Goal: Use online tool/utility: Utilize a website feature to perform a specific function

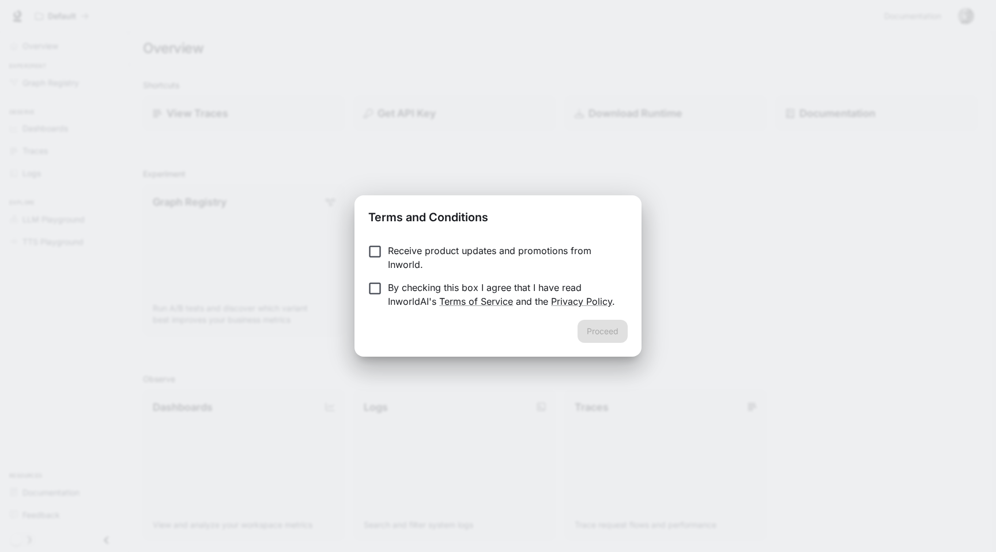
click at [490, 289] on p "By checking this box I agree that I have read InworldAI's Terms of Service and …" at bounding box center [503, 295] width 230 height 28
click at [589, 335] on button "Proceed" at bounding box center [602, 331] width 50 height 23
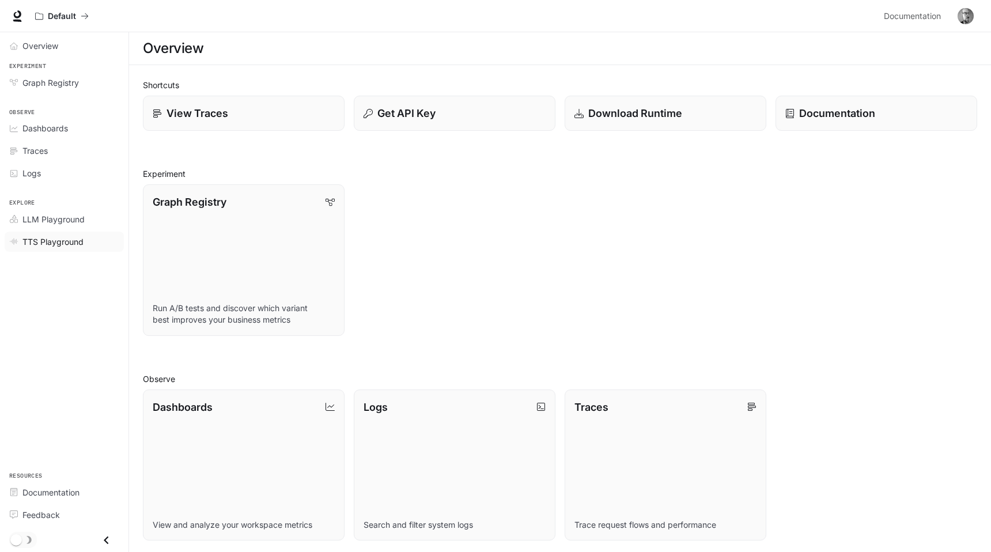
click at [61, 241] on span "TTS Playground" at bounding box center [52, 242] width 61 height 12
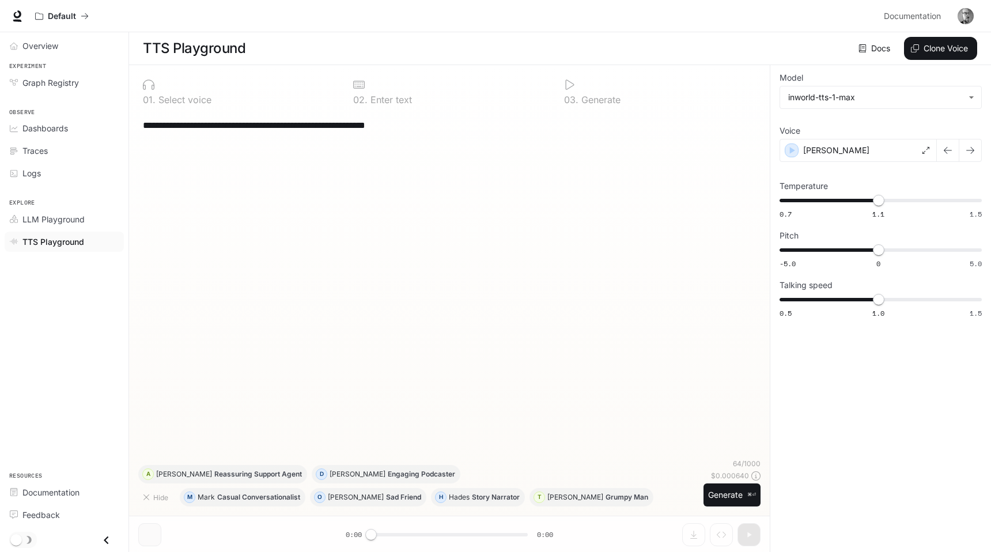
click at [316, 135] on div "**********" at bounding box center [449, 125] width 613 height 28
click at [716, 489] on button "Generate ⌘⏎" at bounding box center [731, 495] width 57 height 24
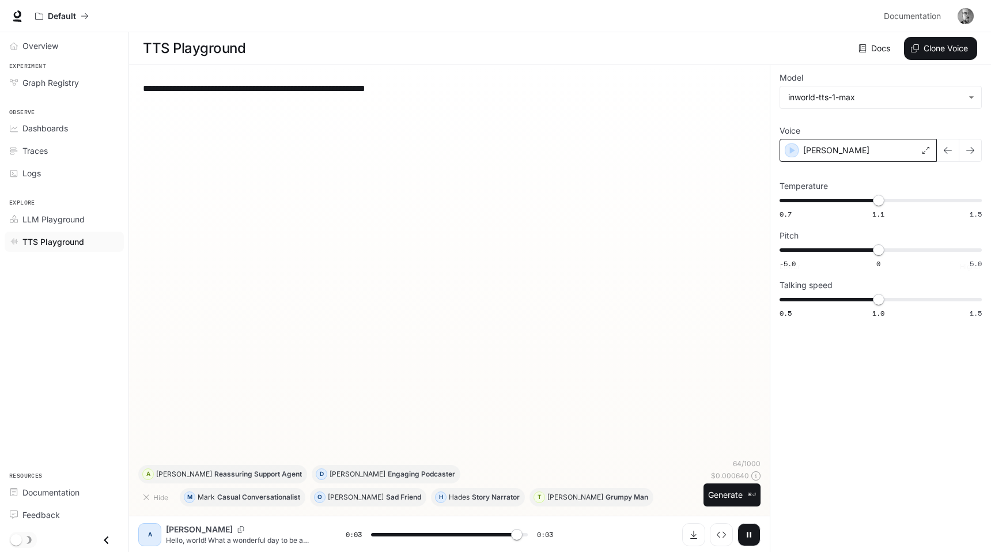
type input "*"
click at [794, 151] on icon "button" at bounding box center [792, 151] width 12 height 12
click at [842, 155] on div "[PERSON_NAME]" at bounding box center [857, 150] width 157 height 23
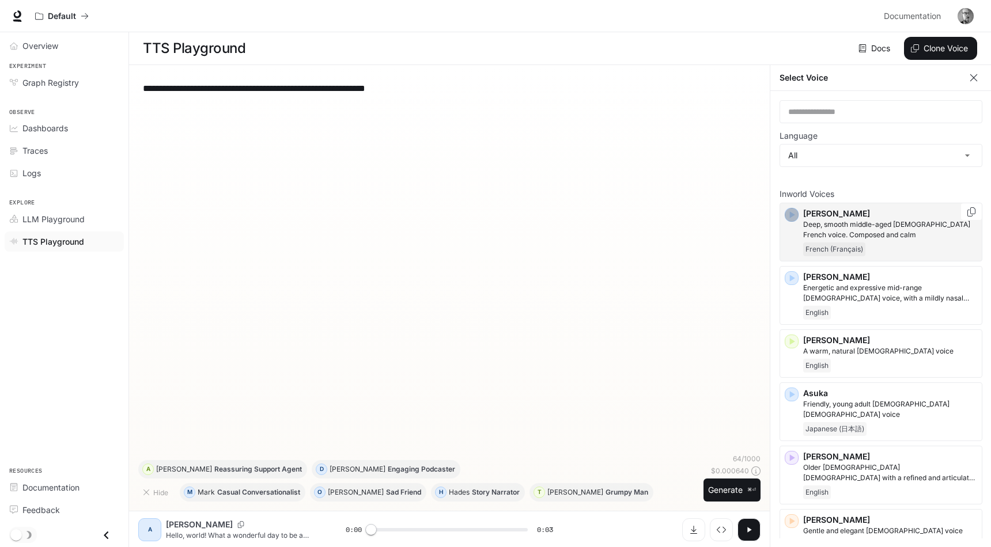
click at [793, 213] on icon "button" at bounding box center [792, 215] width 12 height 12
click at [792, 344] on icon "button" at bounding box center [792, 342] width 12 height 12
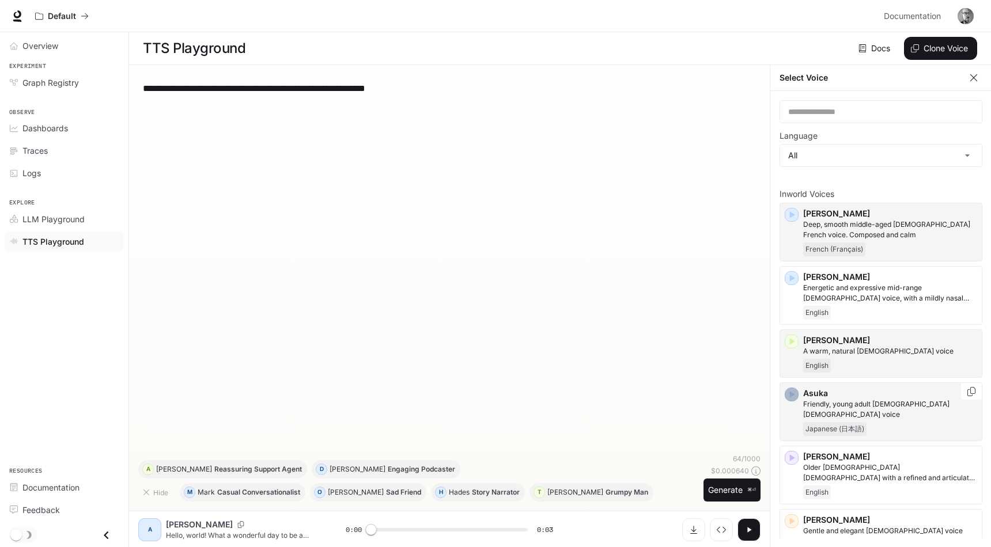
click at [793, 396] on icon "button" at bounding box center [792, 394] width 5 height 7
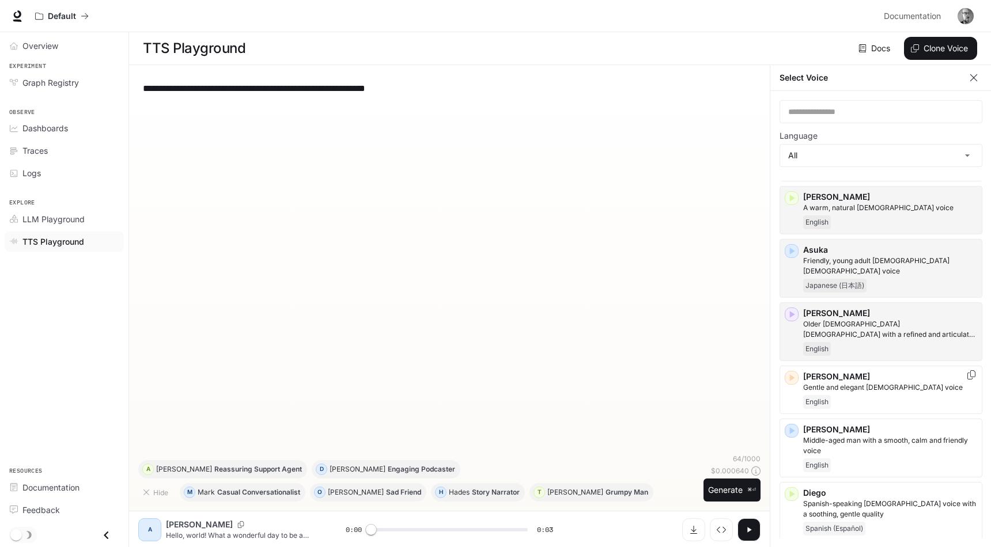
scroll to position [145, 0]
click at [795, 308] on icon "button" at bounding box center [792, 314] width 12 height 12
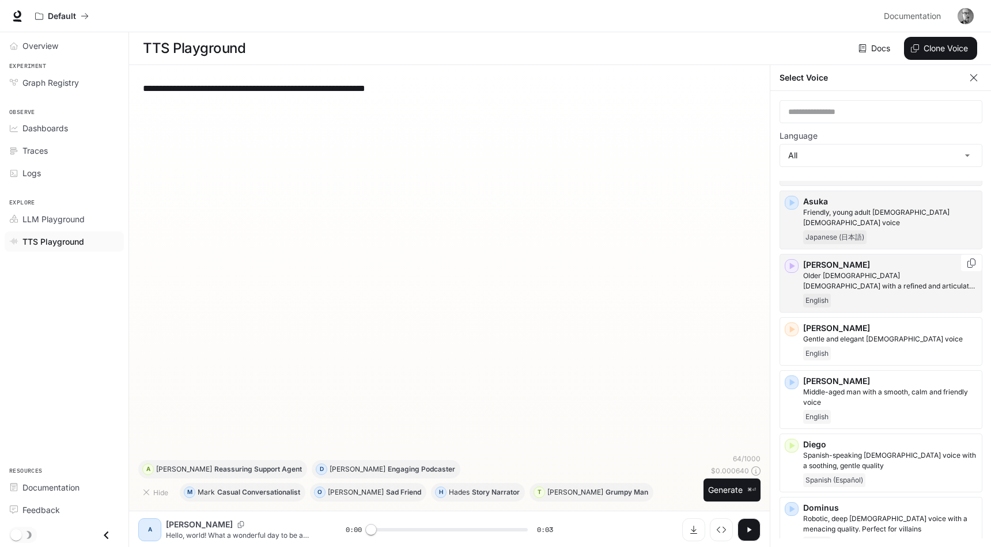
scroll to position [240, 0]
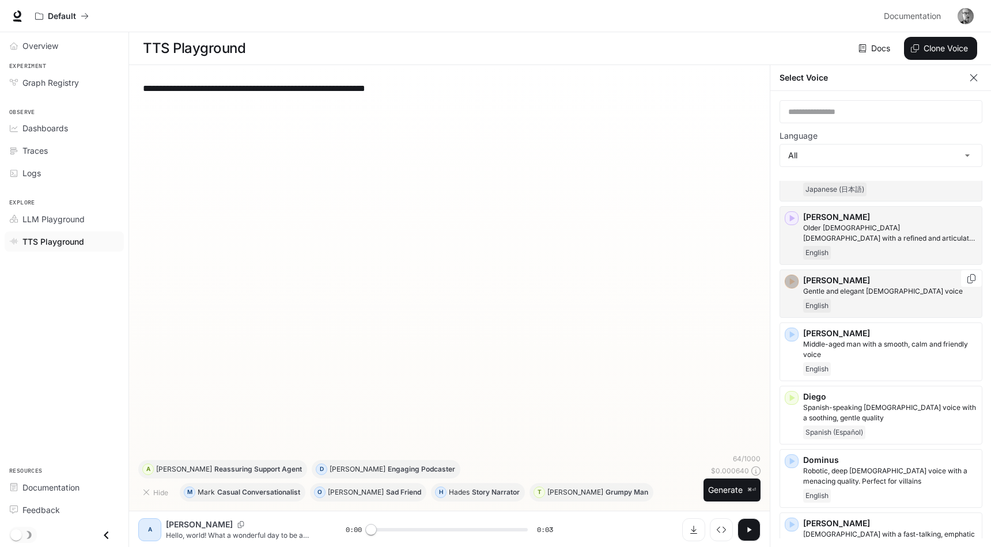
click at [796, 276] on icon "button" at bounding box center [792, 282] width 12 height 12
click at [790, 331] on icon "button" at bounding box center [792, 334] width 5 height 7
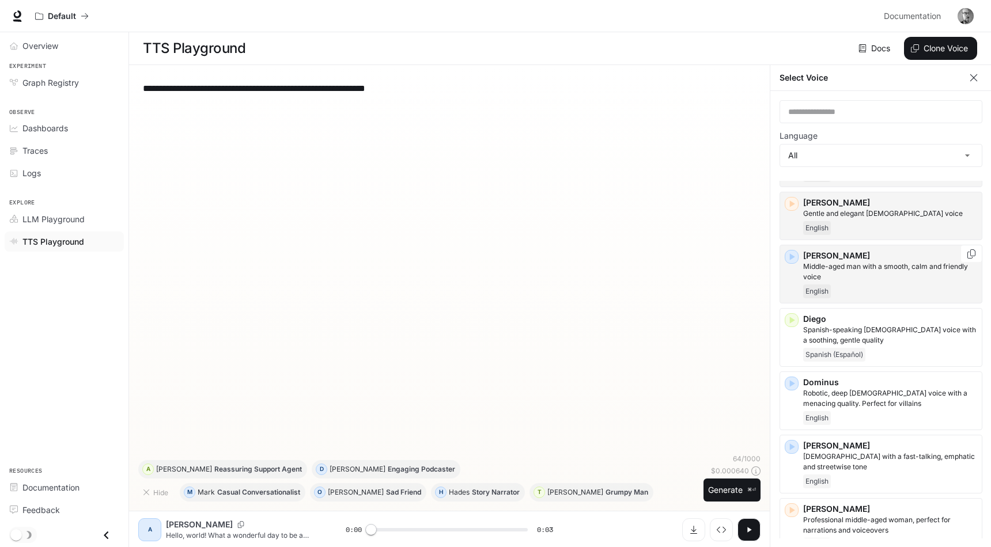
scroll to position [319, 0]
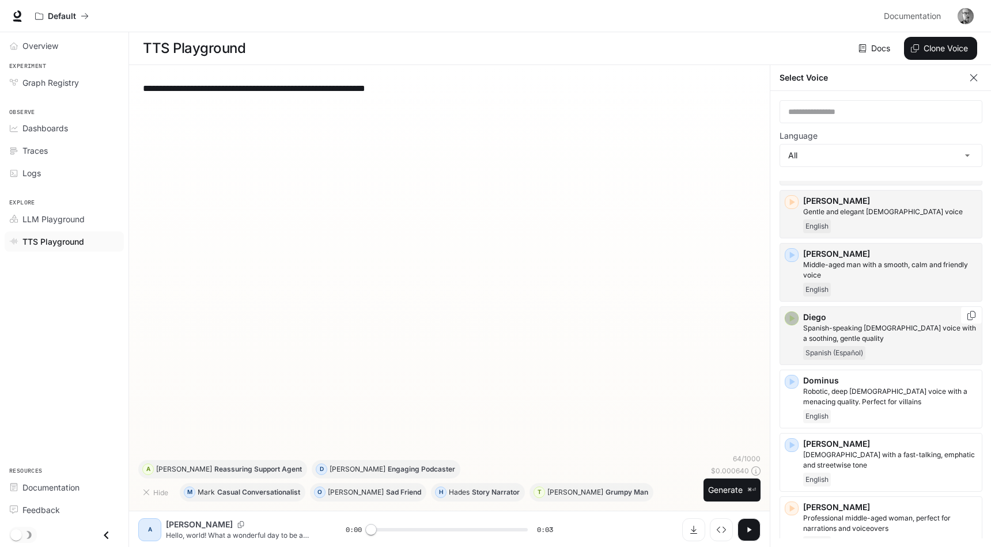
click at [793, 313] on icon "button" at bounding box center [792, 319] width 12 height 12
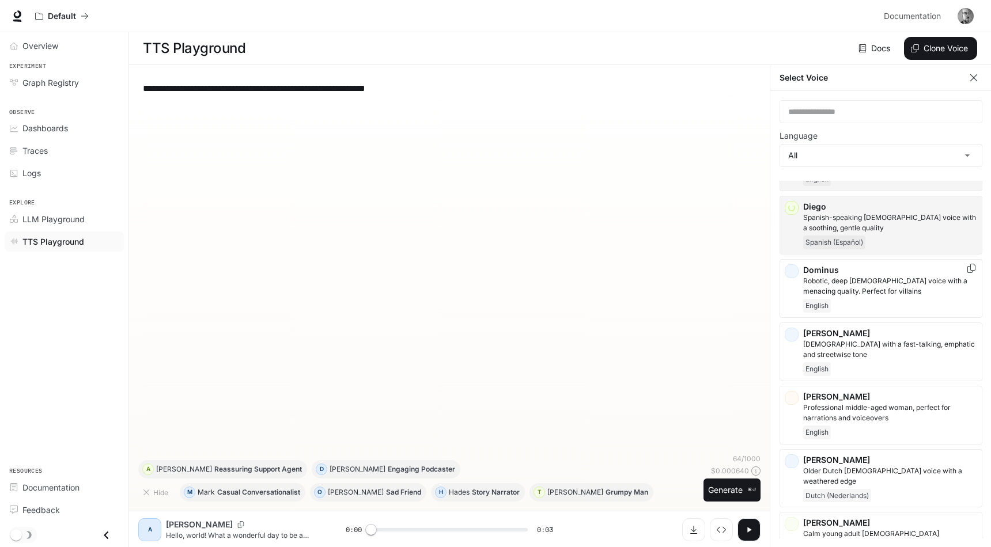
scroll to position [434, 0]
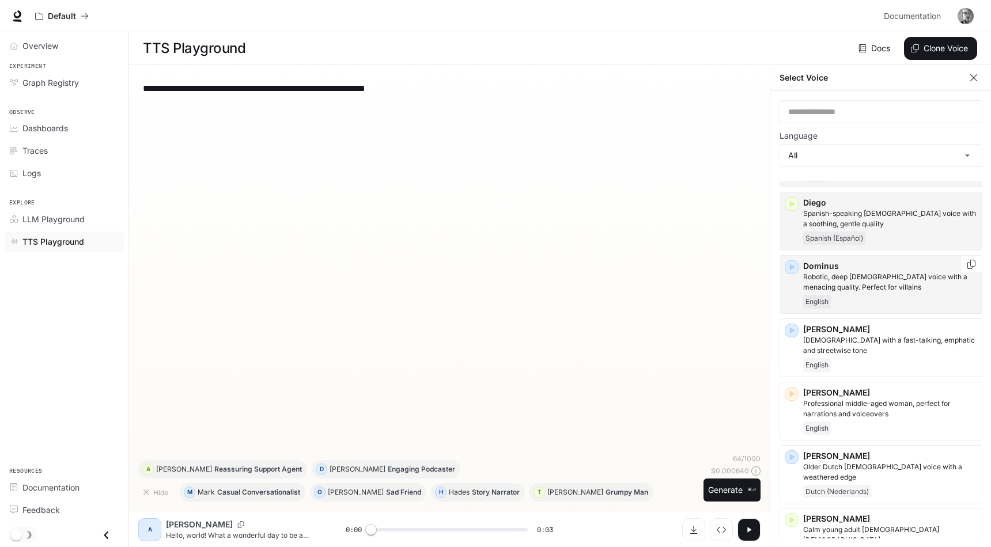
click at [794, 262] on icon "button" at bounding box center [792, 268] width 12 height 12
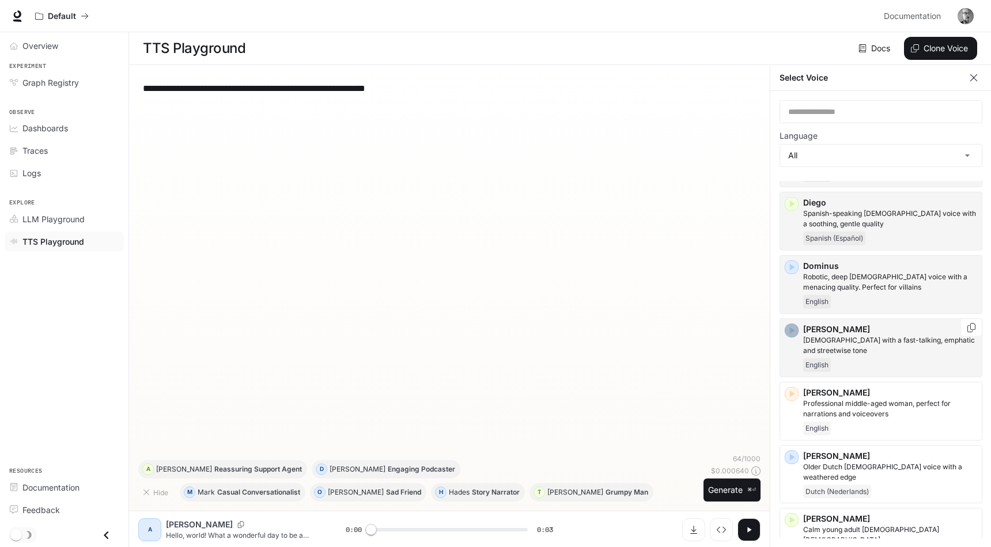
click at [792, 325] on icon "button" at bounding box center [792, 331] width 12 height 12
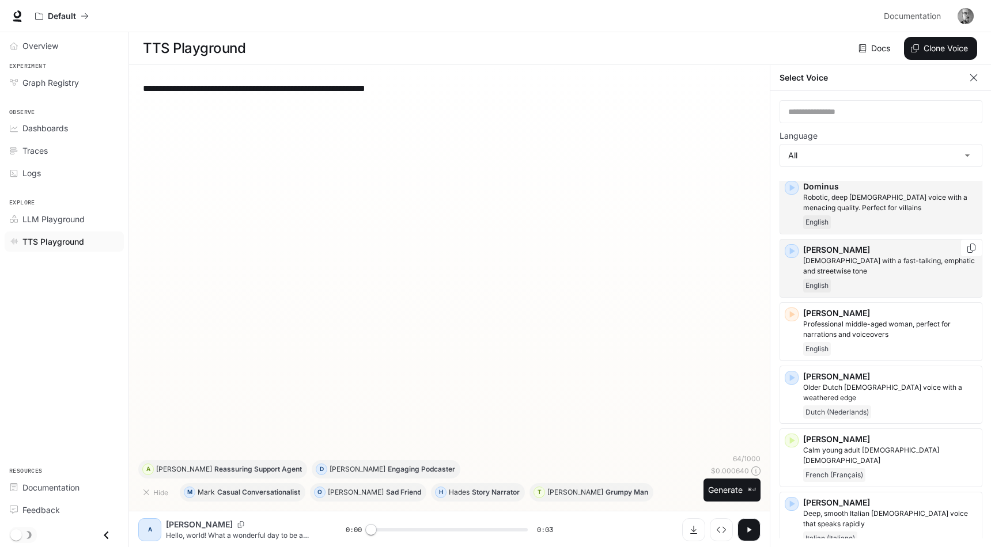
scroll to position [517, 0]
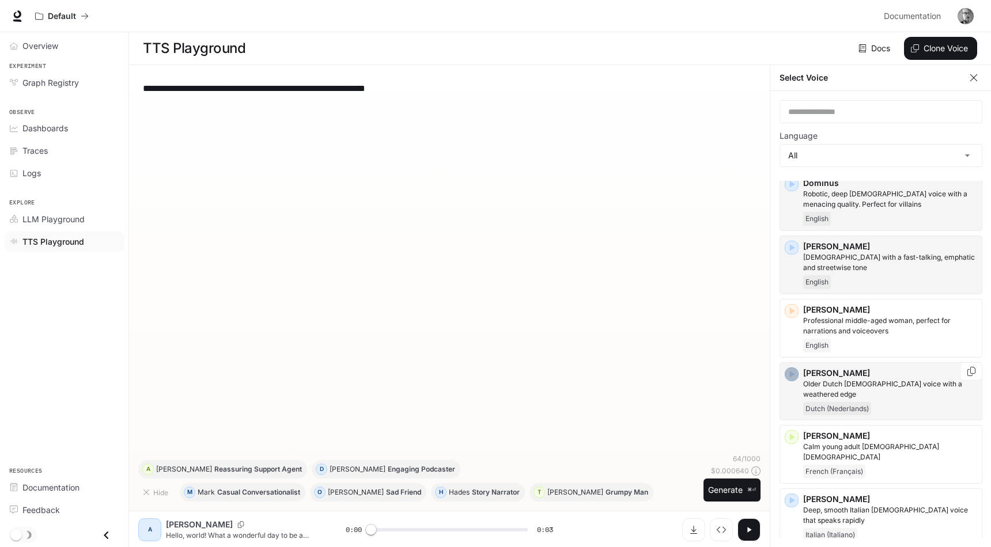
click at [790, 371] on icon "button" at bounding box center [792, 374] width 5 height 7
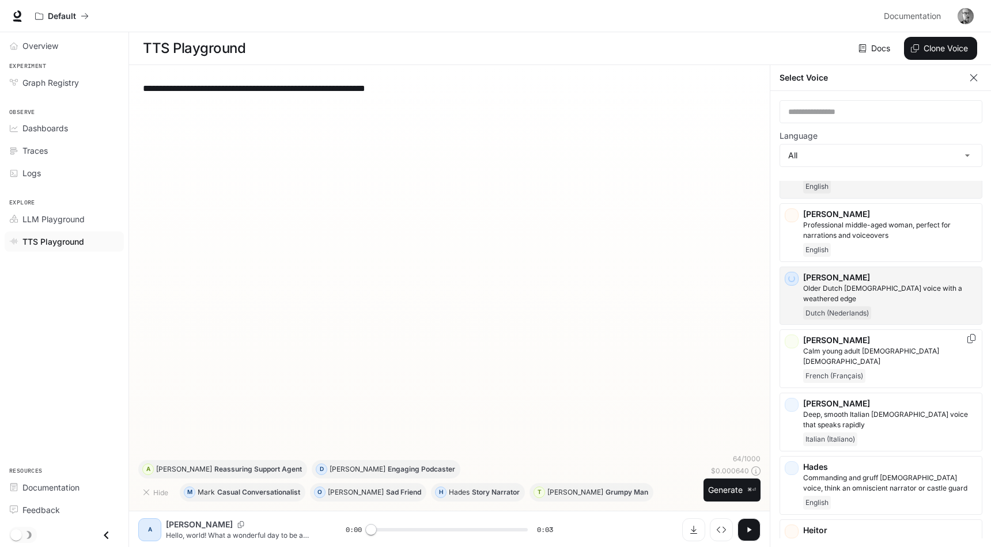
scroll to position [615, 0]
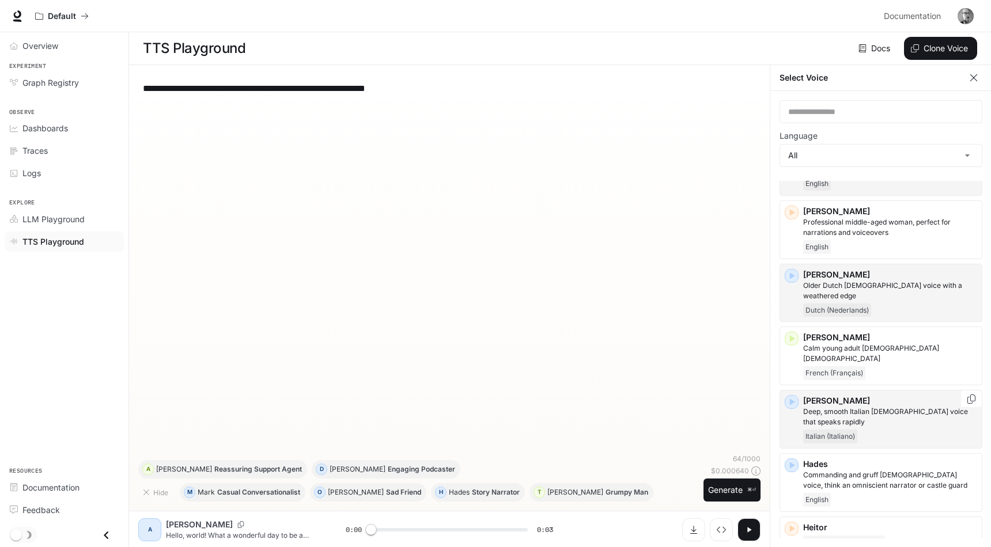
click at [792, 399] on icon "button" at bounding box center [792, 402] width 5 height 7
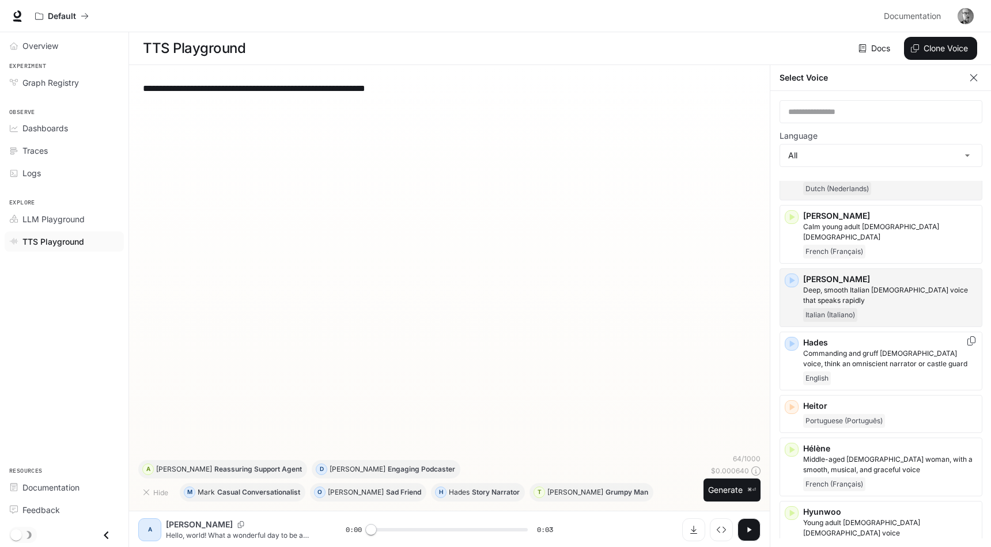
scroll to position [745, 0]
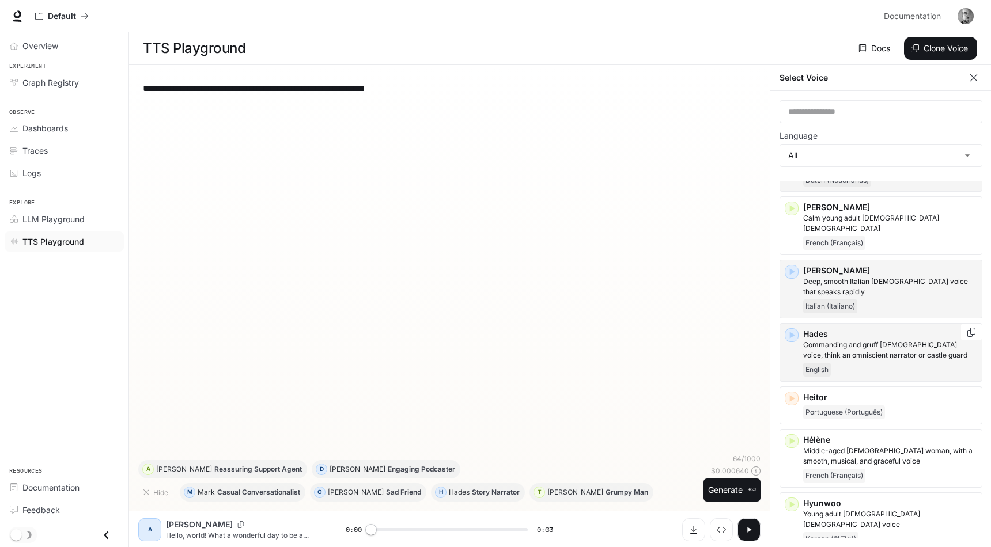
click at [794, 330] on icon "button" at bounding box center [792, 336] width 12 height 12
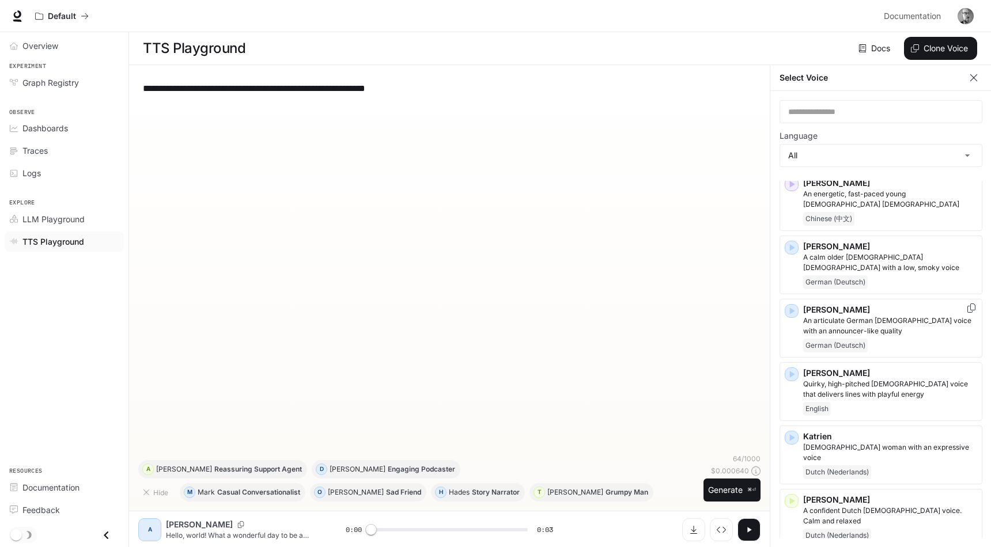
scroll to position [1144, 0]
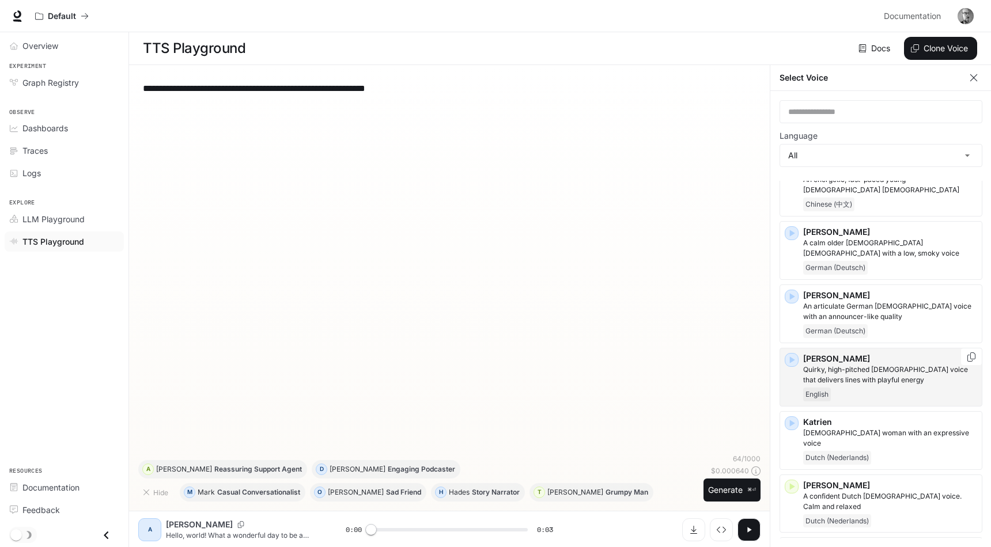
click at [794, 348] on div "[PERSON_NAME], high-pitched [DEMOGRAPHIC_DATA] voice that delivers lines with p…" at bounding box center [880, 377] width 203 height 59
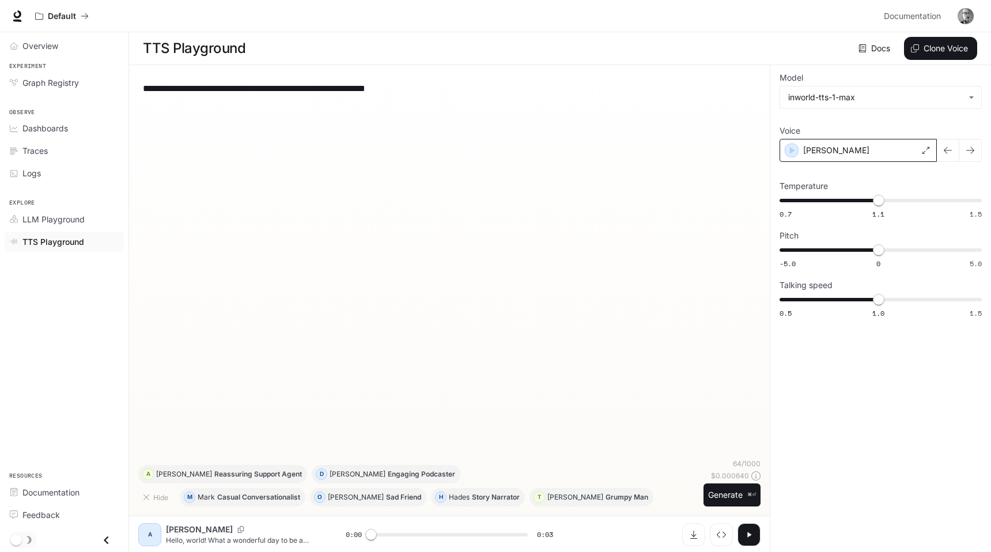
click at [821, 146] on div "[PERSON_NAME]" at bounding box center [857, 150] width 157 height 23
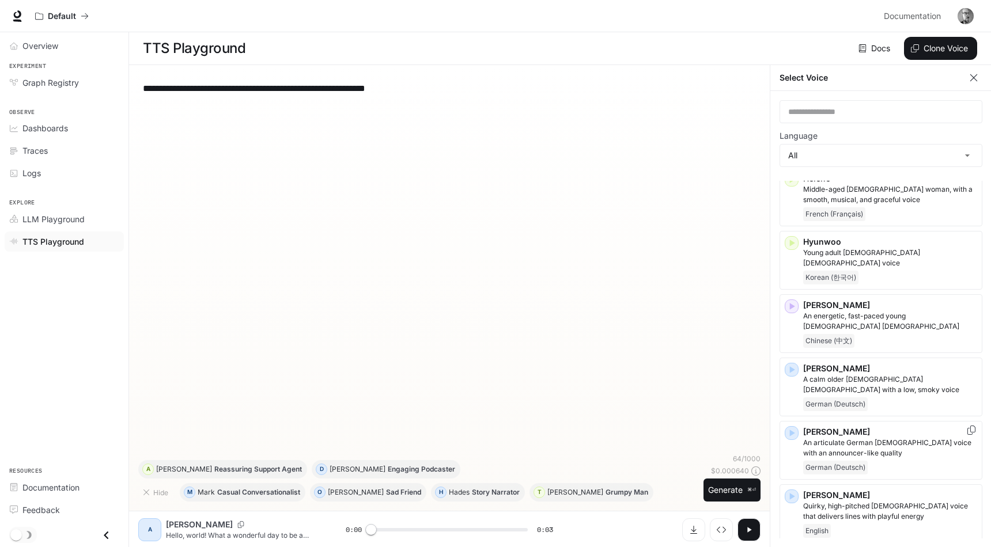
scroll to position [1008, 0]
click at [787, 363] on icon "button" at bounding box center [792, 369] width 12 height 12
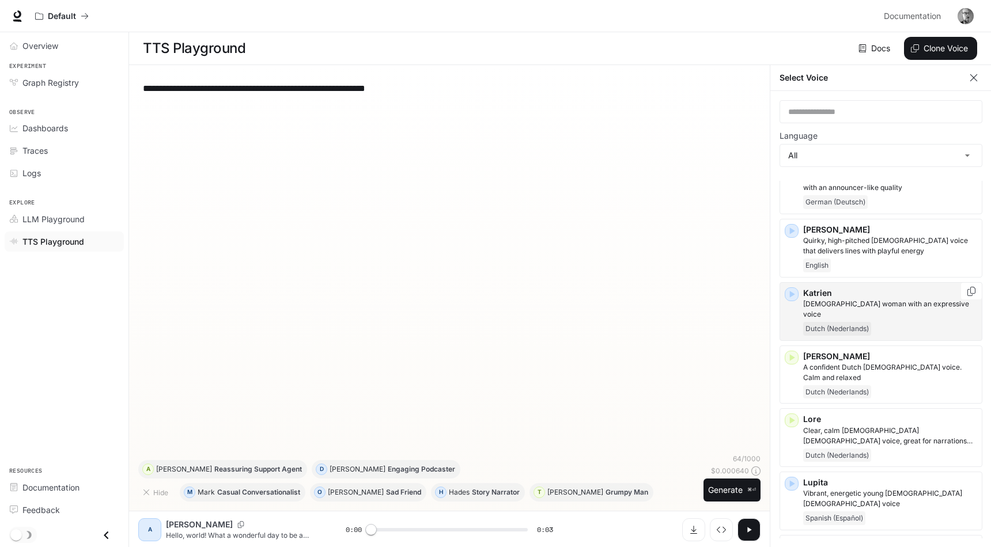
scroll to position [1281, 0]
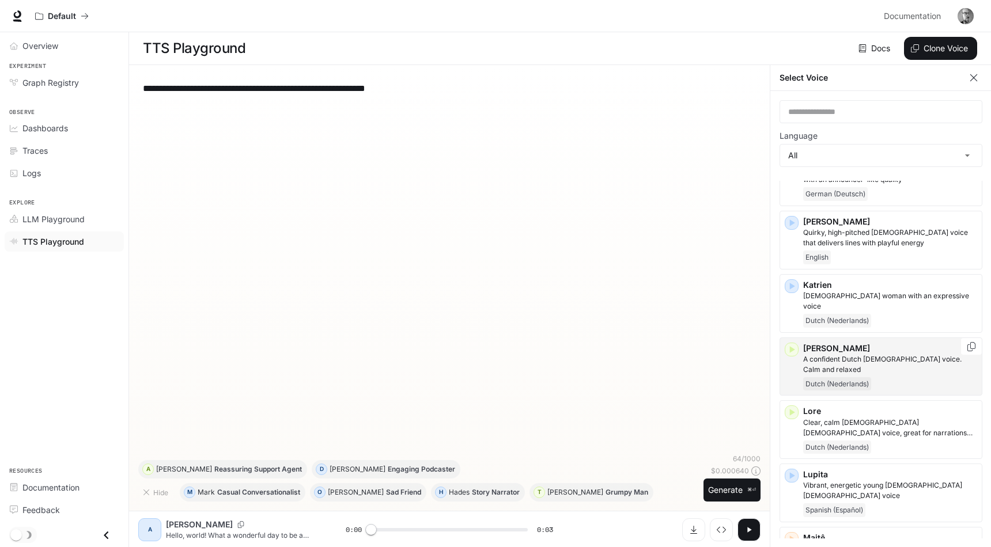
click at [794, 338] on div "[PERSON_NAME] A confident [DEMOGRAPHIC_DATA] [DEMOGRAPHIC_DATA] voice. Calm and…" at bounding box center [880, 367] width 203 height 59
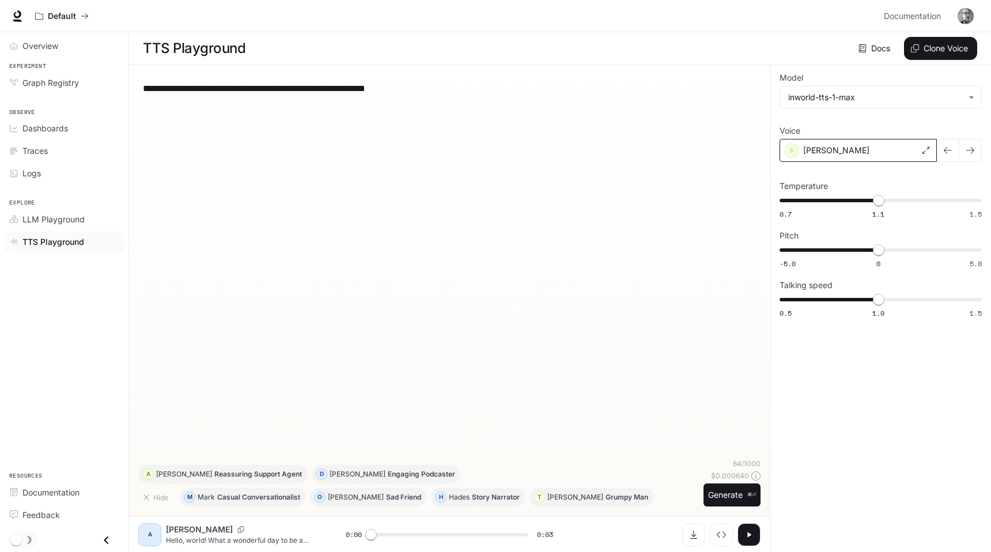
click at [798, 152] on div "[PERSON_NAME]" at bounding box center [857, 150] width 157 height 23
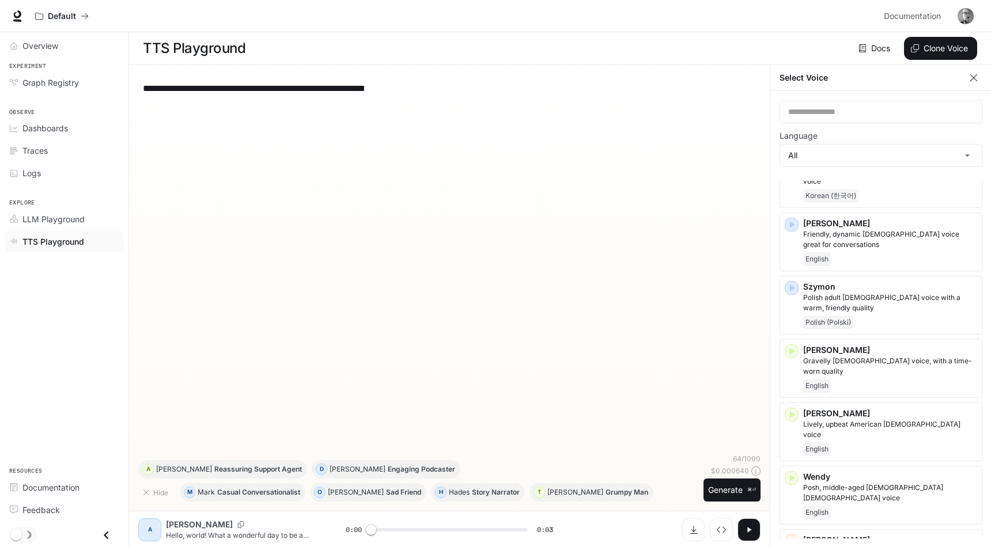
scroll to position [2470, 0]
click at [791, 540] on icon "button" at bounding box center [792, 543] width 5 height 7
click at [794, 413] on icon "button" at bounding box center [792, 416] width 5 height 7
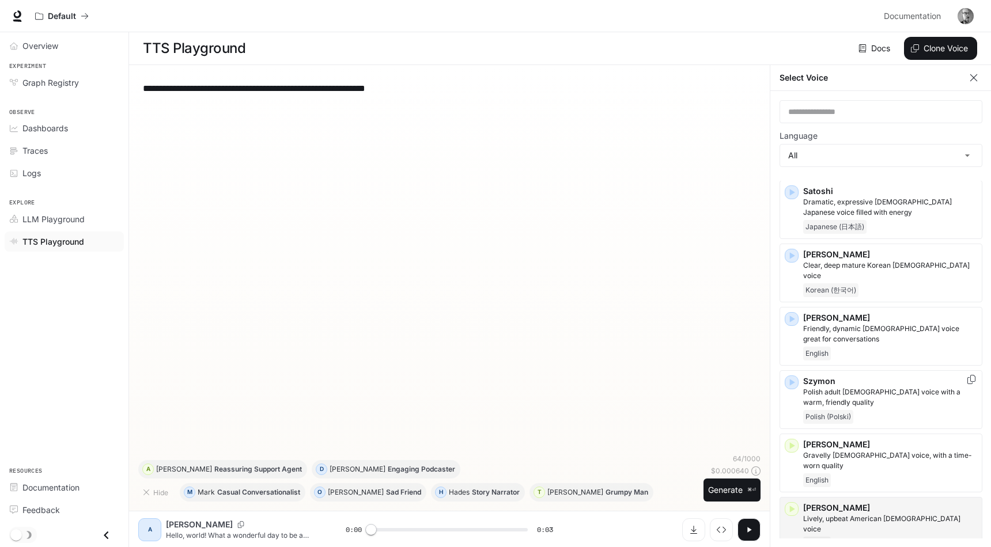
scroll to position [2367, 0]
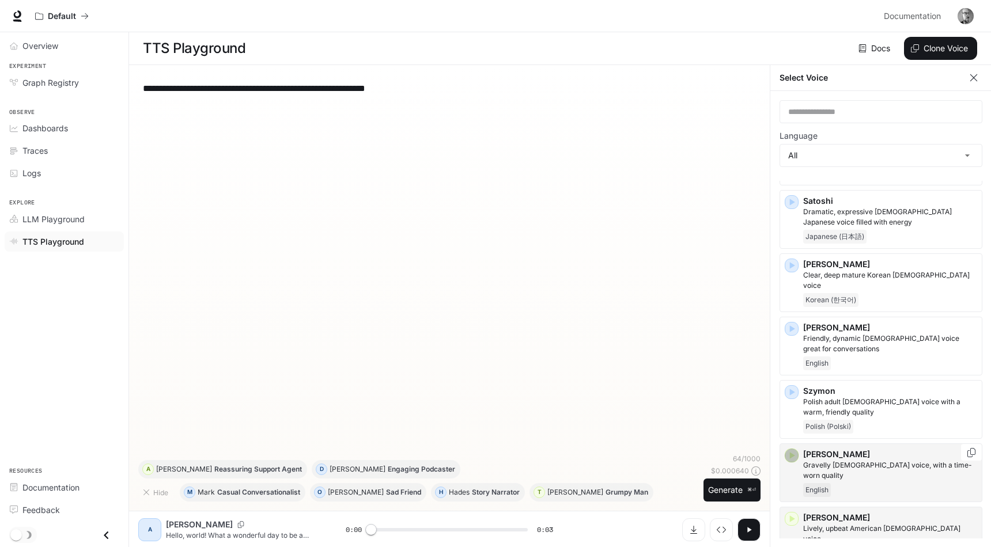
click at [790, 452] on icon "button" at bounding box center [792, 455] width 5 height 7
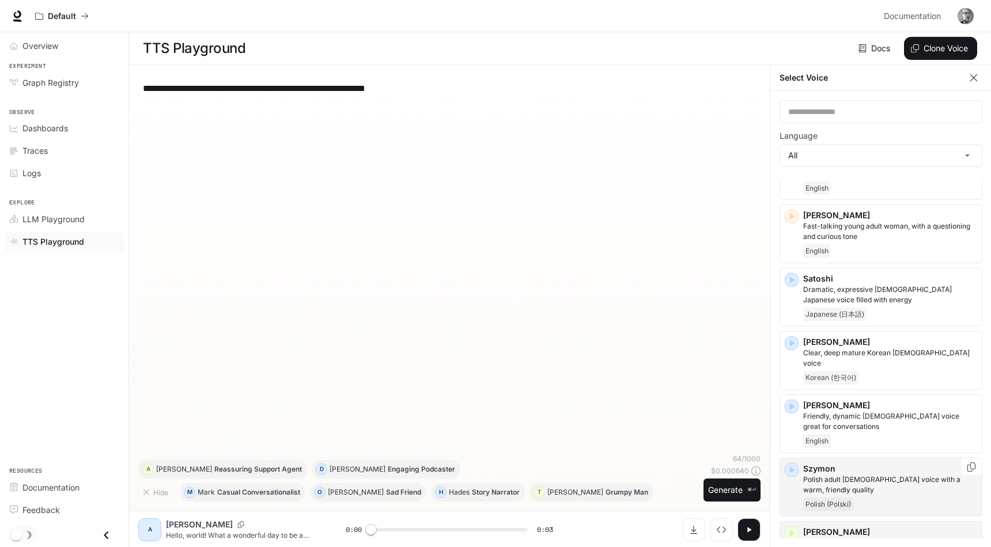
scroll to position [2289, 0]
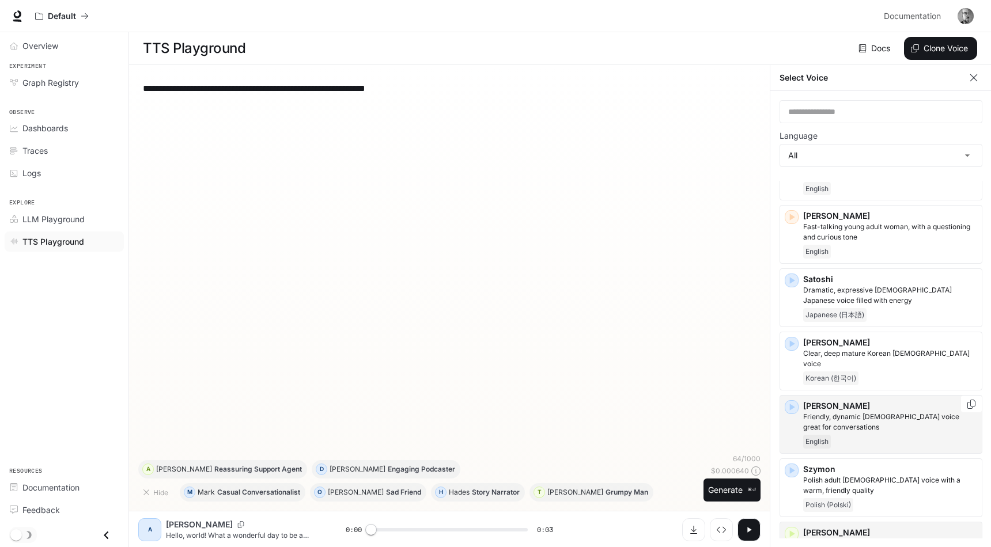
click at [792, 404] on icon "button" at bounding box center [792, 407] width 5 height 7
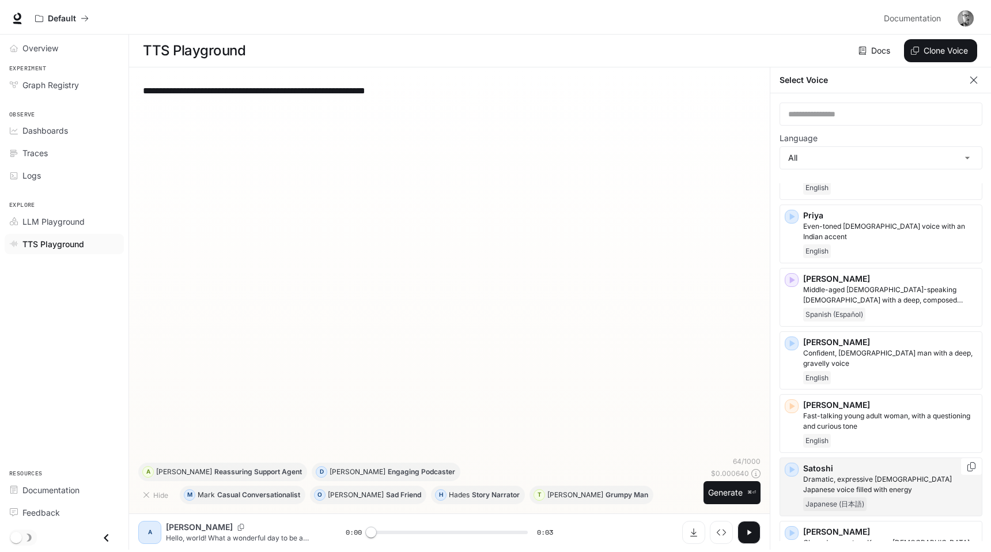
scroll to position [2079, 0]
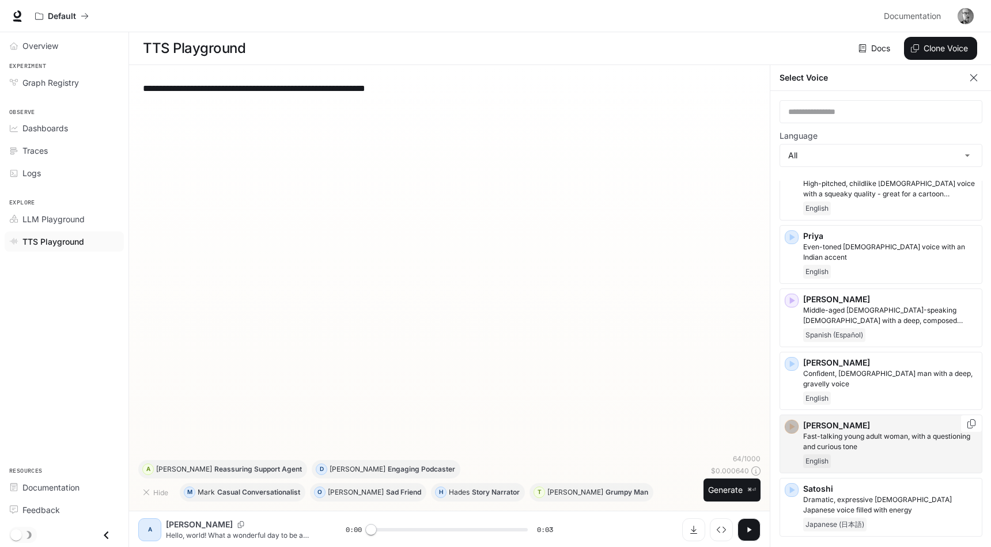
click at [790, 421] on icon "button" at bounding box center [792, 427] width 12 height 12
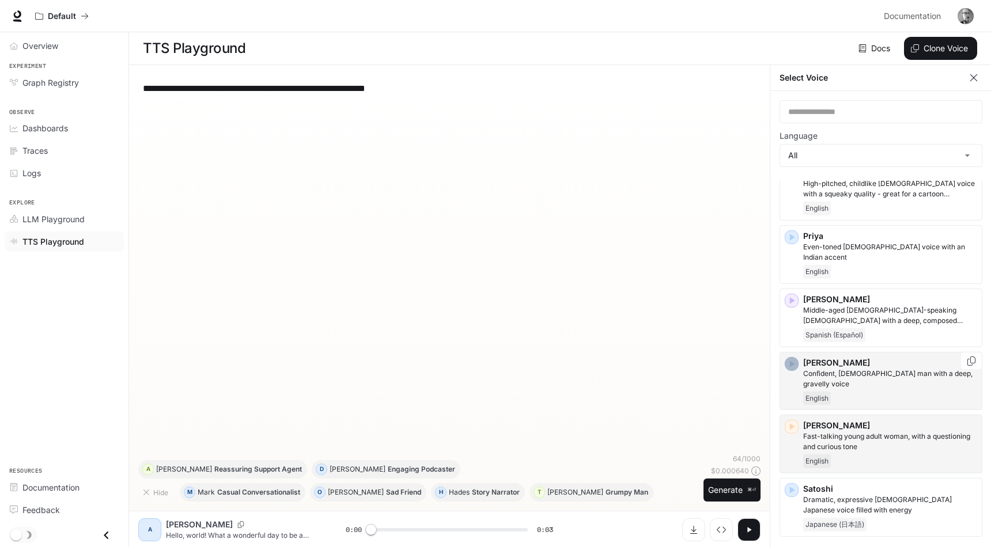
click at [790, 361] on icon "button" at bounding box center [792, 364] width 5 height 7
click at [608, 256] on div "**********" at bounding box center [449, 264] width 622 height 380
click at [361, 65] on div "**********" at bounding box center [449, 306] width 641 height 483
click at [355, 92] on textarea "**********" at bounding box center [449, 88] width 613 height 13
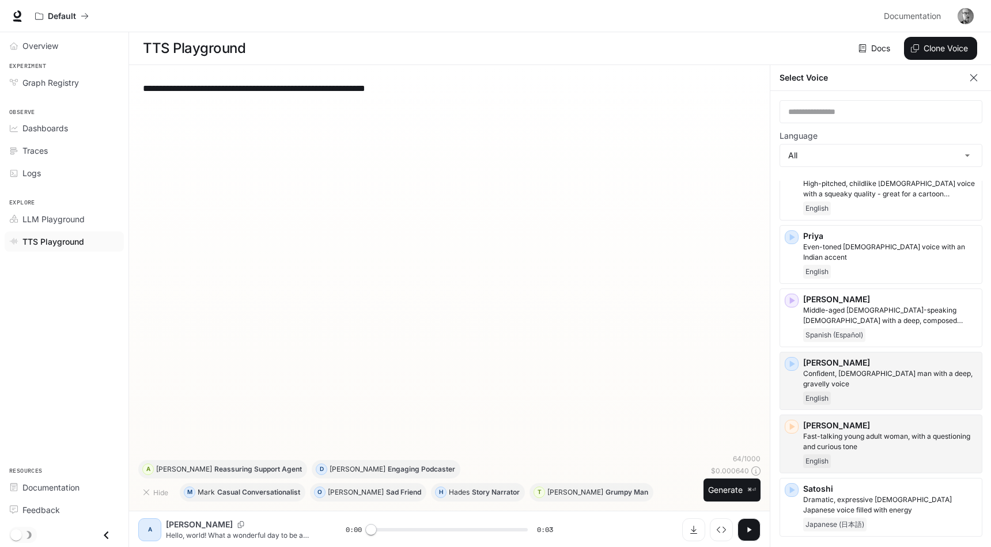
click at [355, 92] on textarea "**********" at bounding box center [449, 88] width 613 height 13
paste textarea "**********"
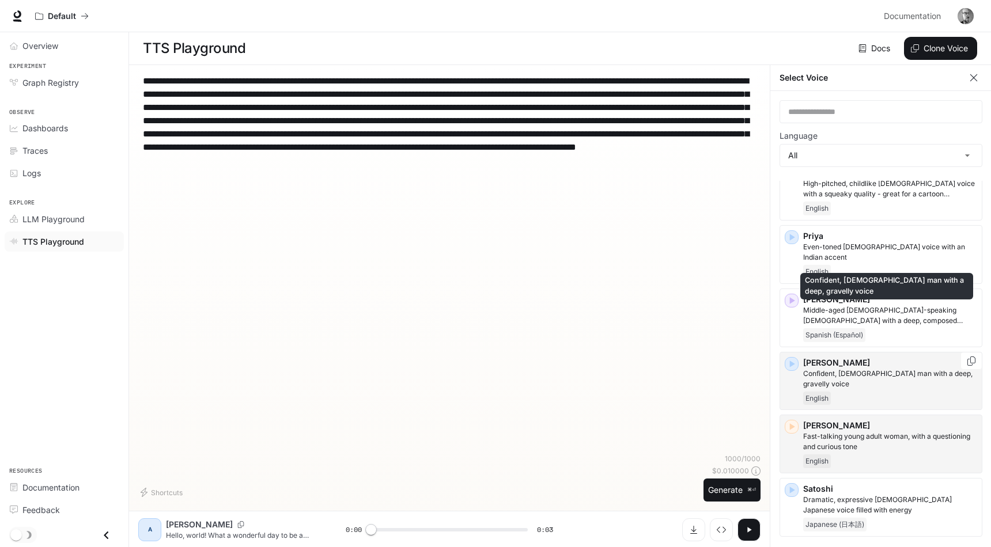
type textarea "**********"
click at [845, 369] on p "Confident, [DEMOGRAPHIC_DATA] man with a deep, gravelly voice" at bounding box center [890, 379] width 174 height 21
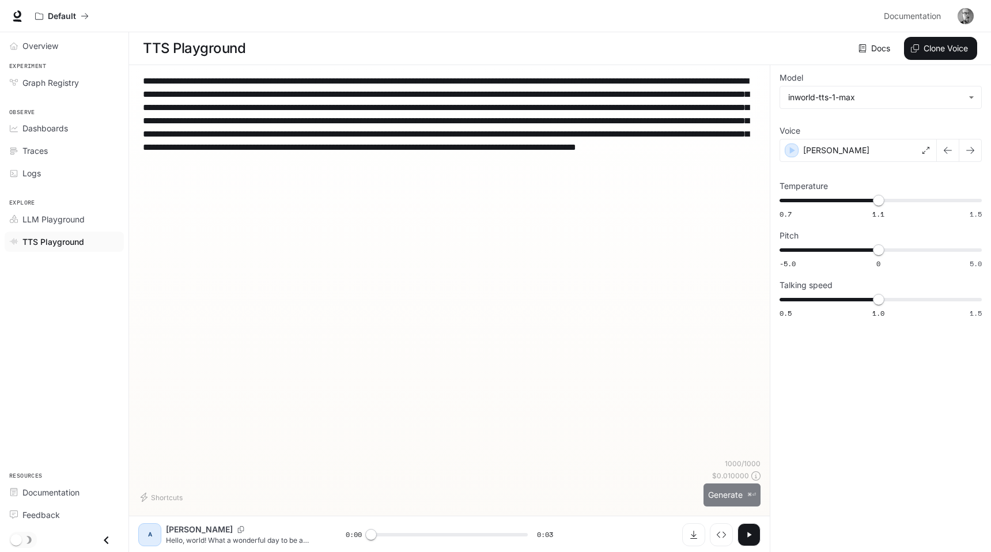
click at [726, 498] on button "Generate ⌘⏎" at bounding box center [731, 495] width 57 height 24
click at [752, 533] on icon "button" at bounding box center [748, 534] width 9 height 9
click at [966, 152] on icon "button" at bounding box center [970, 150] width 9 height 9
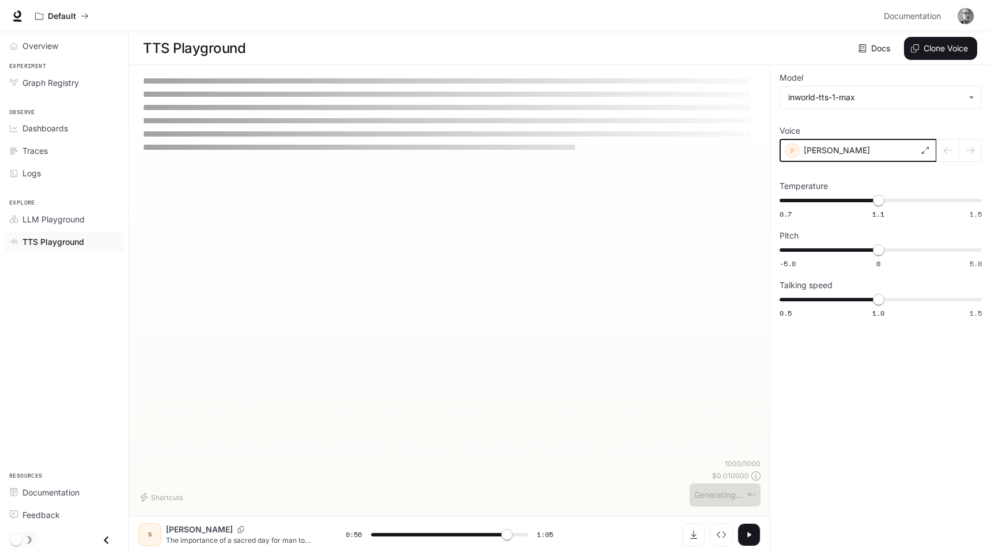
click at [790, 152] on icon "button" at bounding box center [792, 151] width 12 height 12
click at [790, 152] on div "[PERSON_NAME]" at bounding box center [857, 150] width 157 height 23
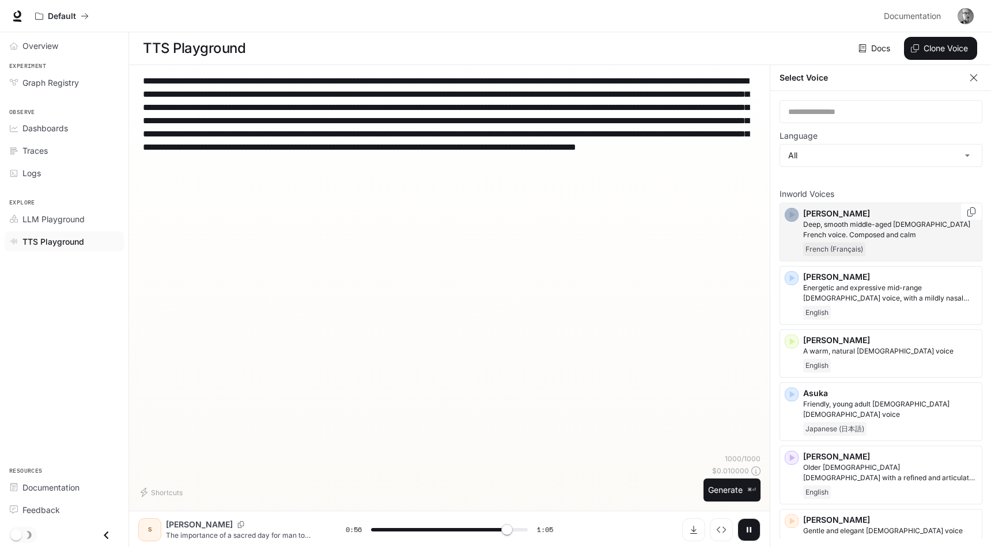
click at [791, 215] on icon "button" at bounding box center [792, 215] width 5 height 7
click at [791, 215] on div "[PERSON_NAME], smooth middle-aged [DEMOGRAPHIC_DATA] French voice. Composed and…" at bounding box center [880, 232] width 203 height 59
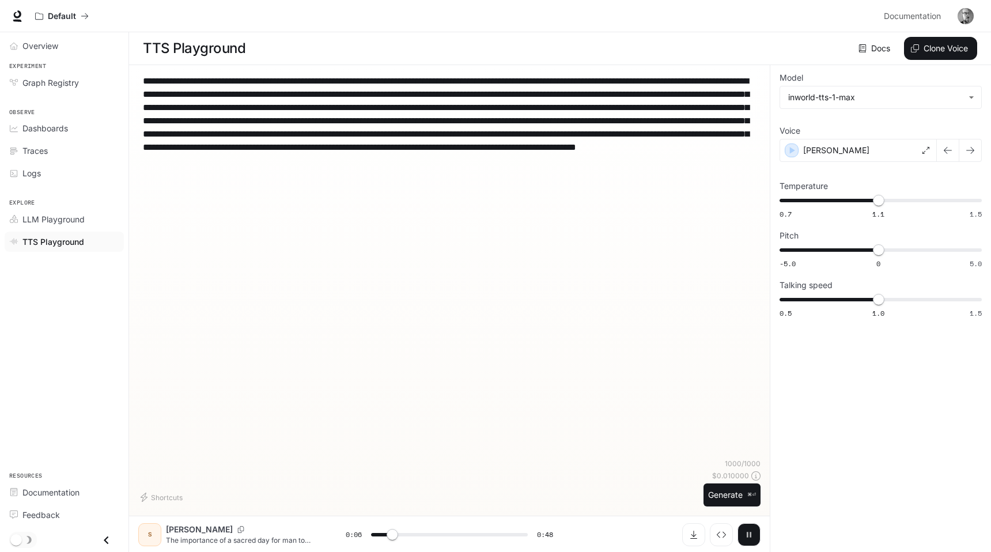
click at [750, 534] on icon "button" at bounding box center [749, 534] width 5 height 5
type input "***"
